Goal: Go to known website: Access a specific website the user already knows

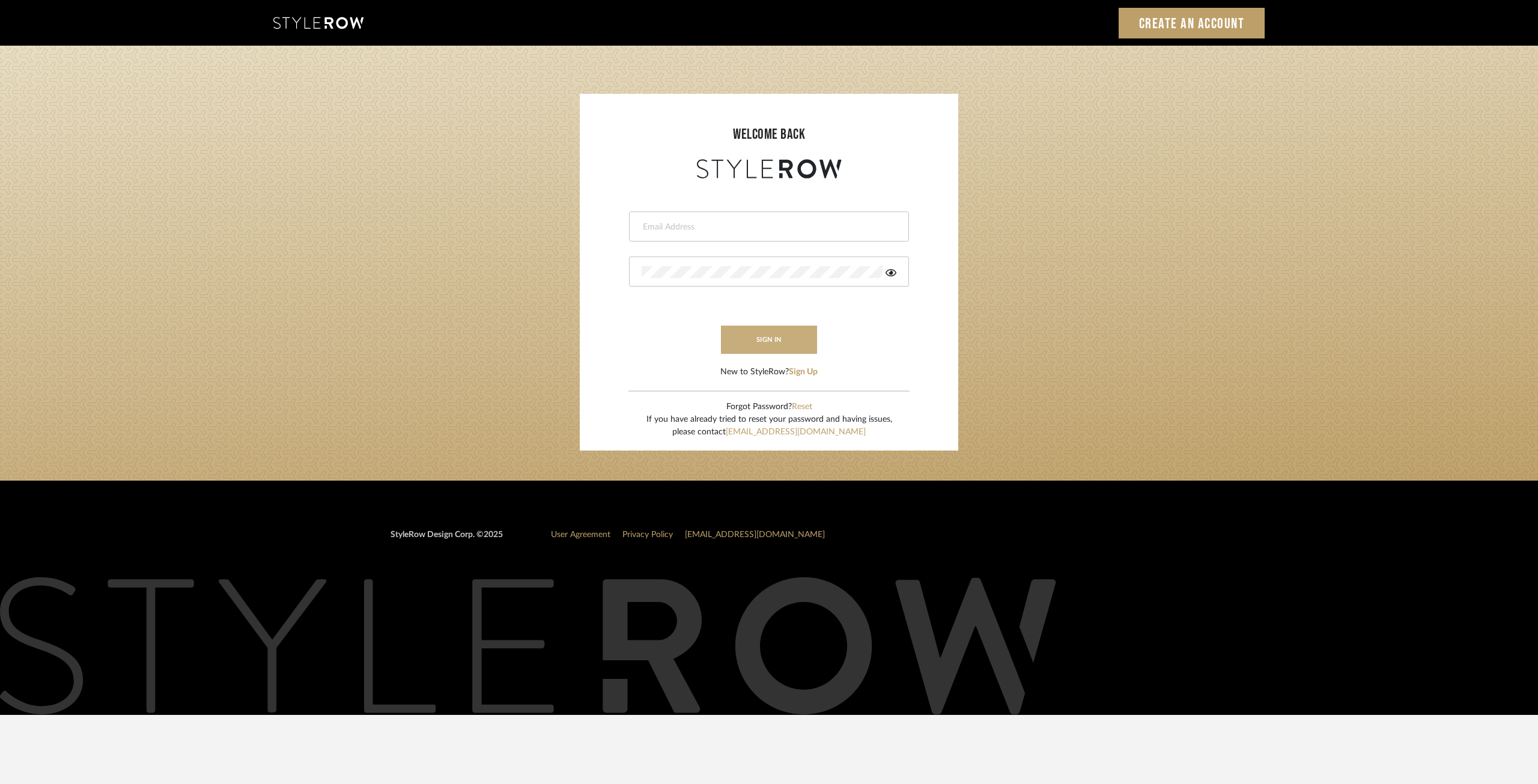
type input "[EMAIL_ADDRESS][DOMAIN_NAME]"
click at [774, 337] on button "sign in" at bounding box center [768, 340] width 96 height 29
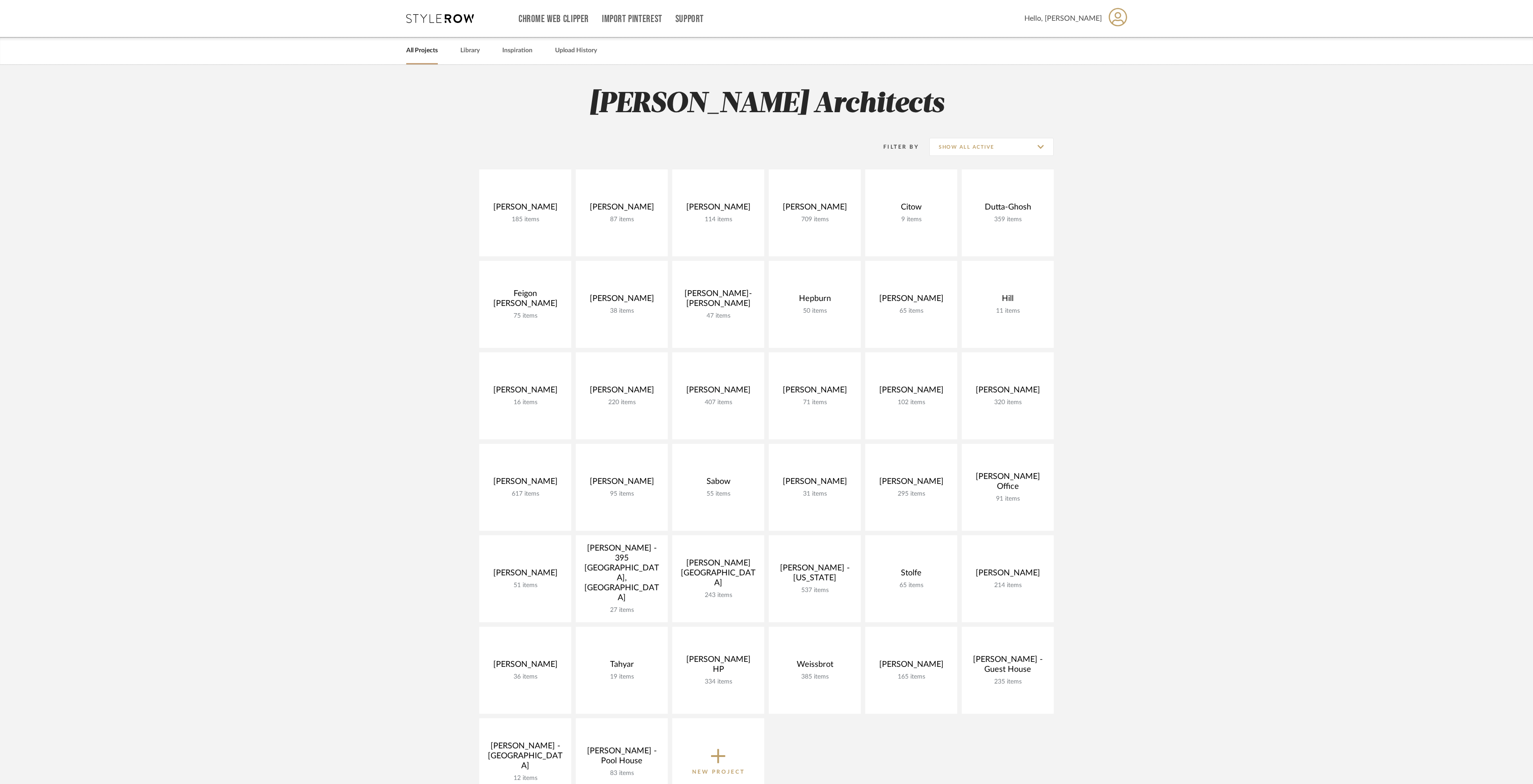
scroll to position [60, 0]
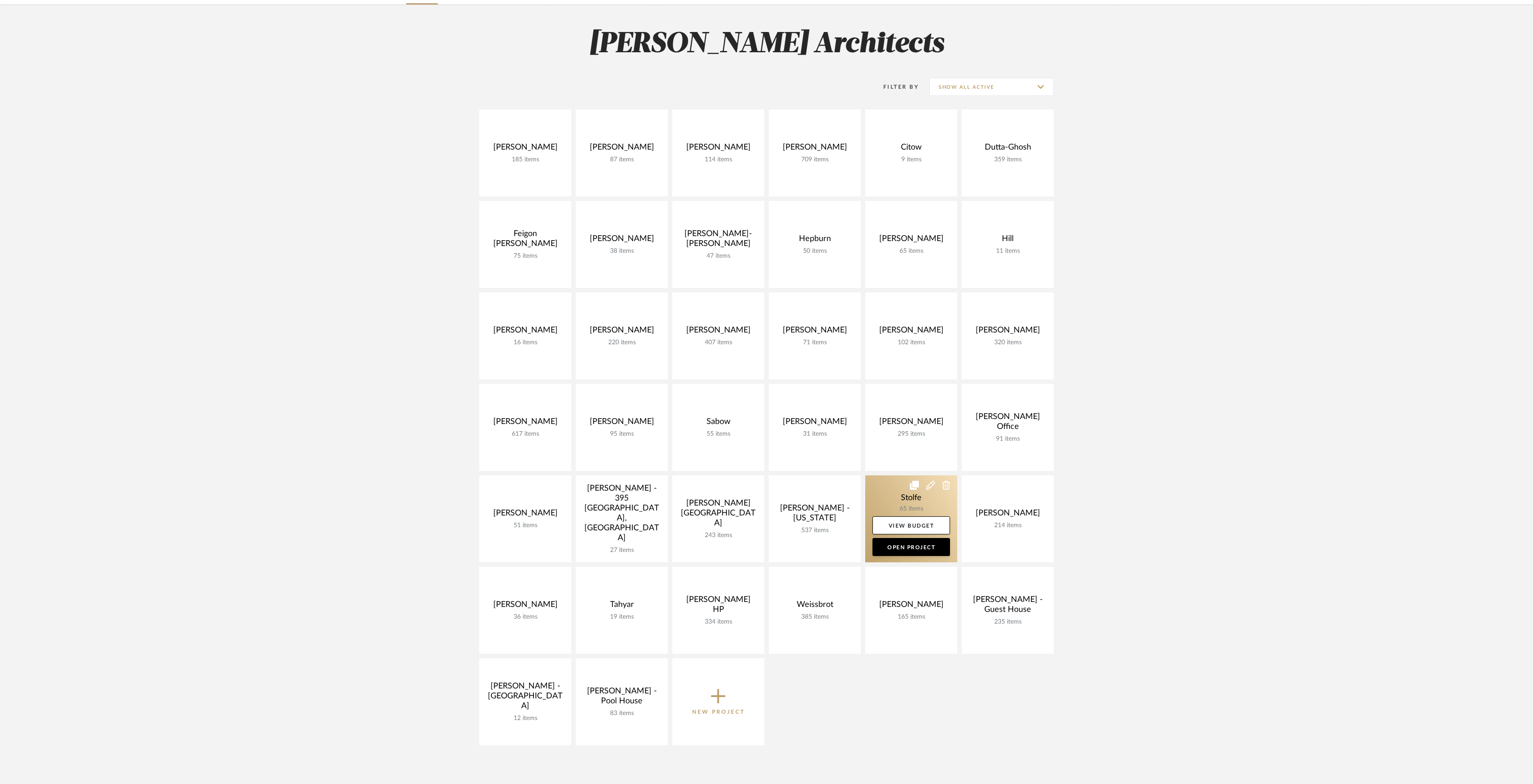
click at [904, 505] on link at bounding box center [911, 519] width 92 height 87
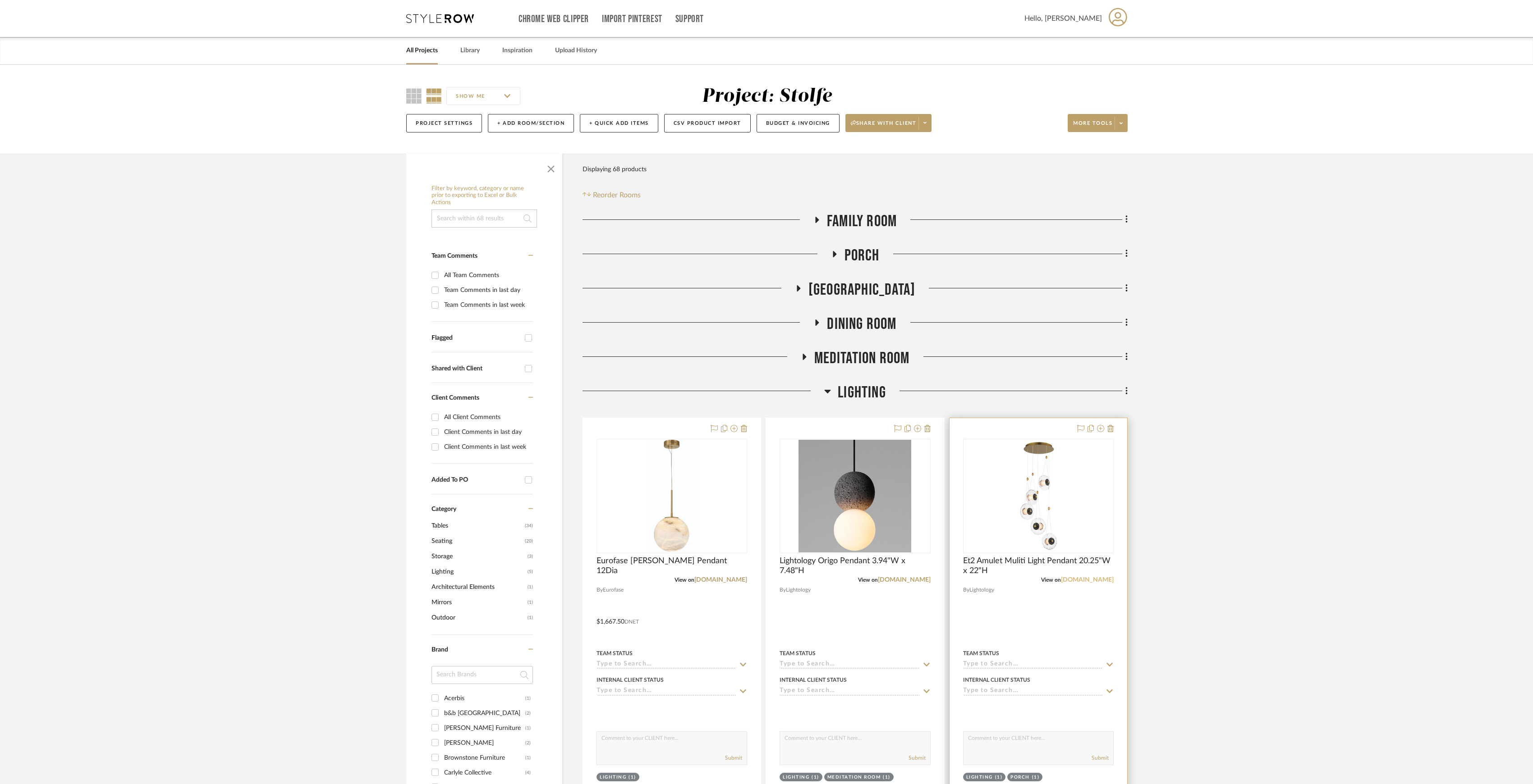
click at [1087, 581] on link "lightology.com" at bounding box center [1087, 580] width 53 height 7
